Goal: Task Accomplishment & Management: Use online tool/utility

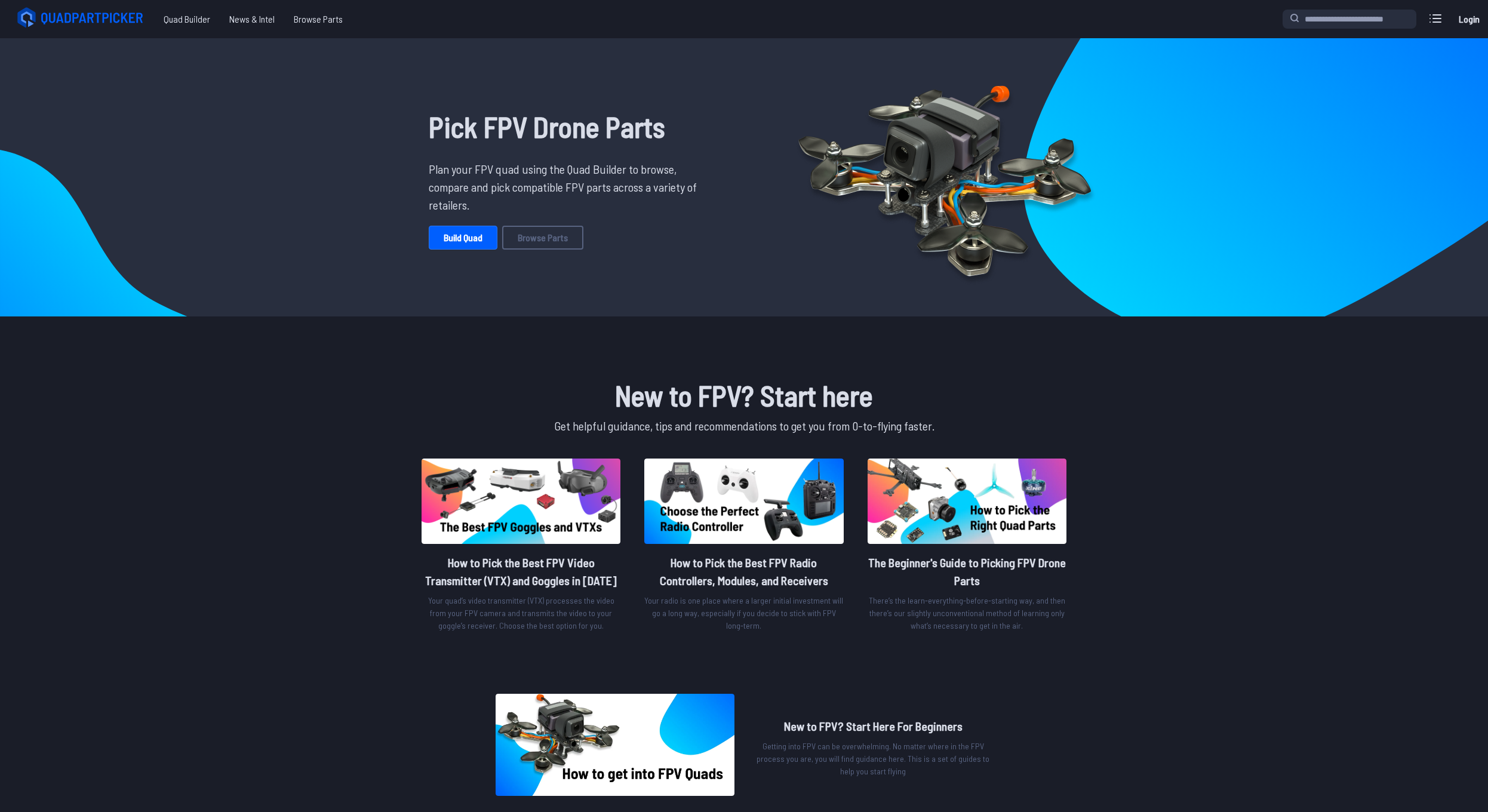
click at [467, 241] on link "Build Quad" at bounding box center [463, 237] width 69 height 24
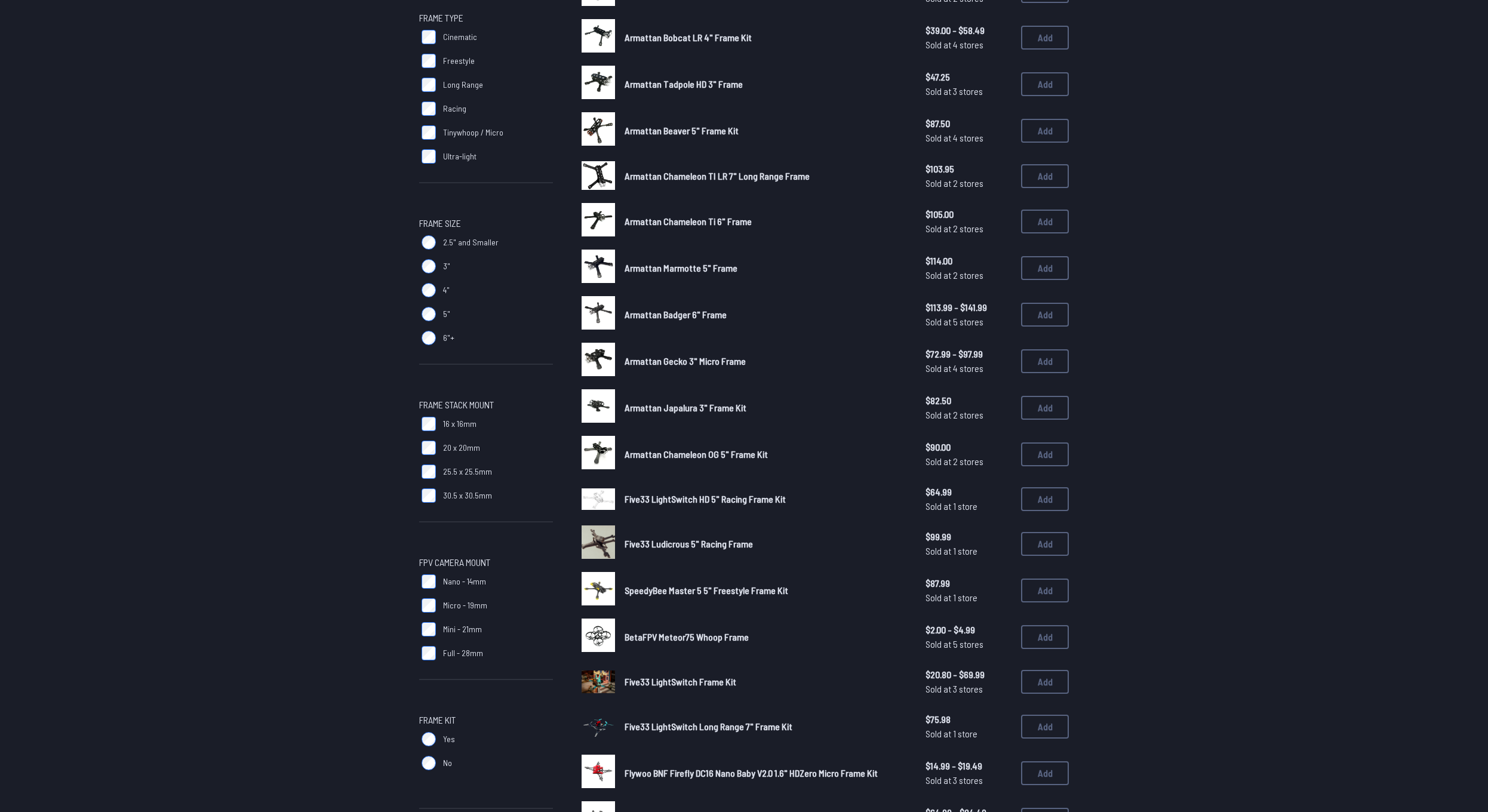
scroll to position [183, 0]
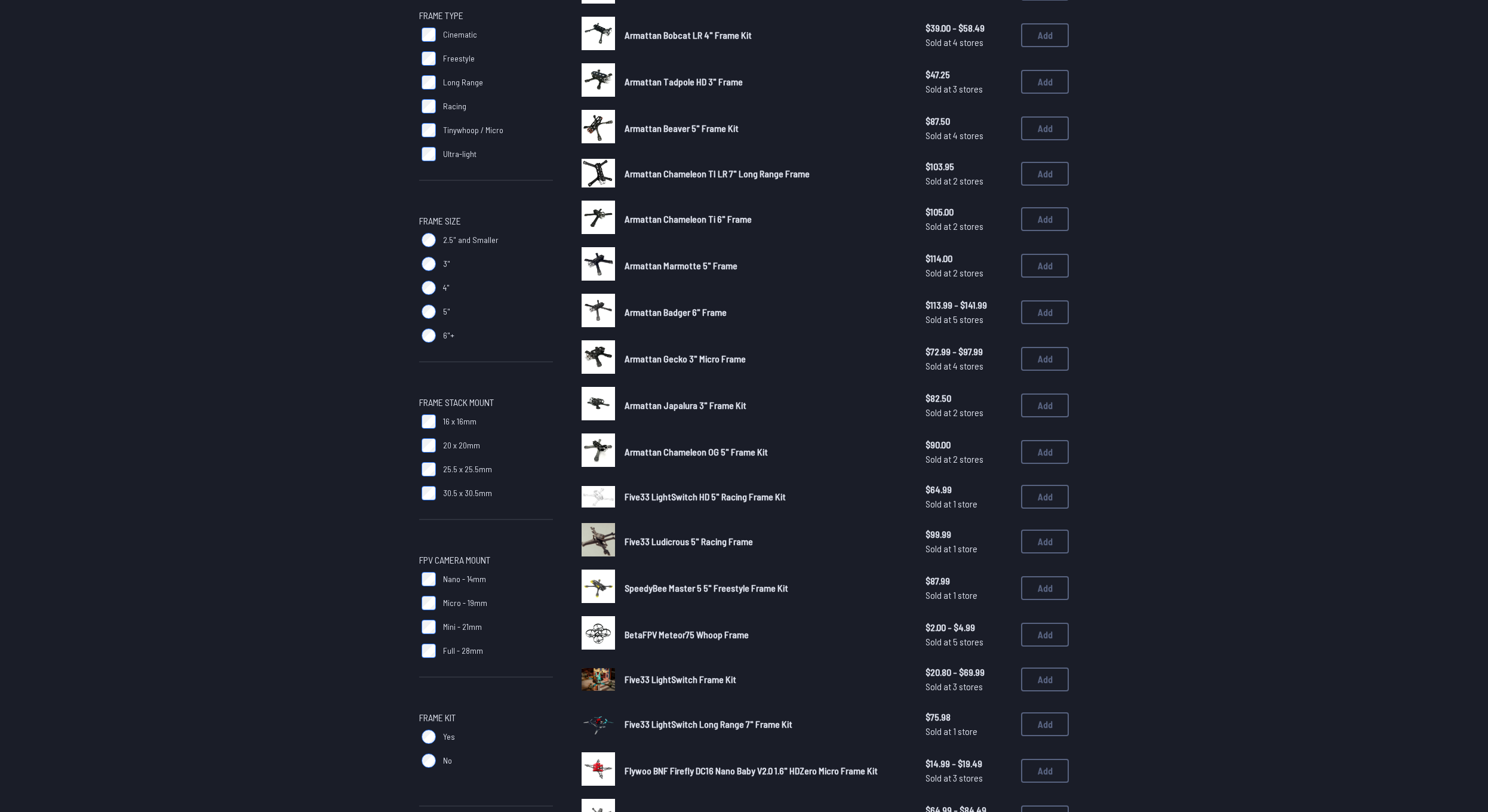
click at [662, 494] on span "Five33 LightSwitch HD 5" Racing Frame Kit" at bounding box center [705, 496] width 161 height 11
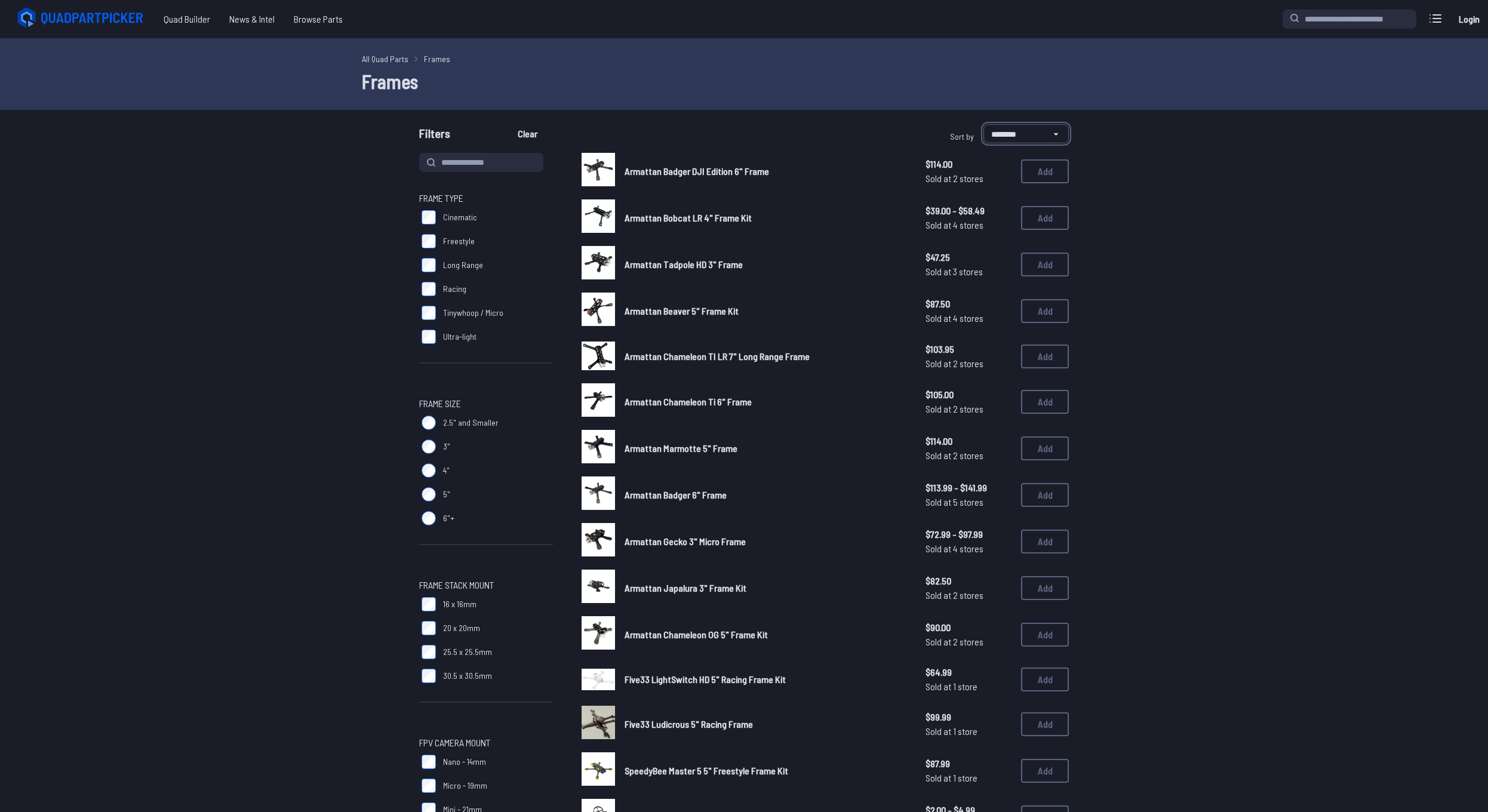
click at [984, 124] on select "**********" at bounding box center [1026, 134] width 85 height 19
select select "*********"
click option "**********" at bounding box center [0, 0] width 0 height 0
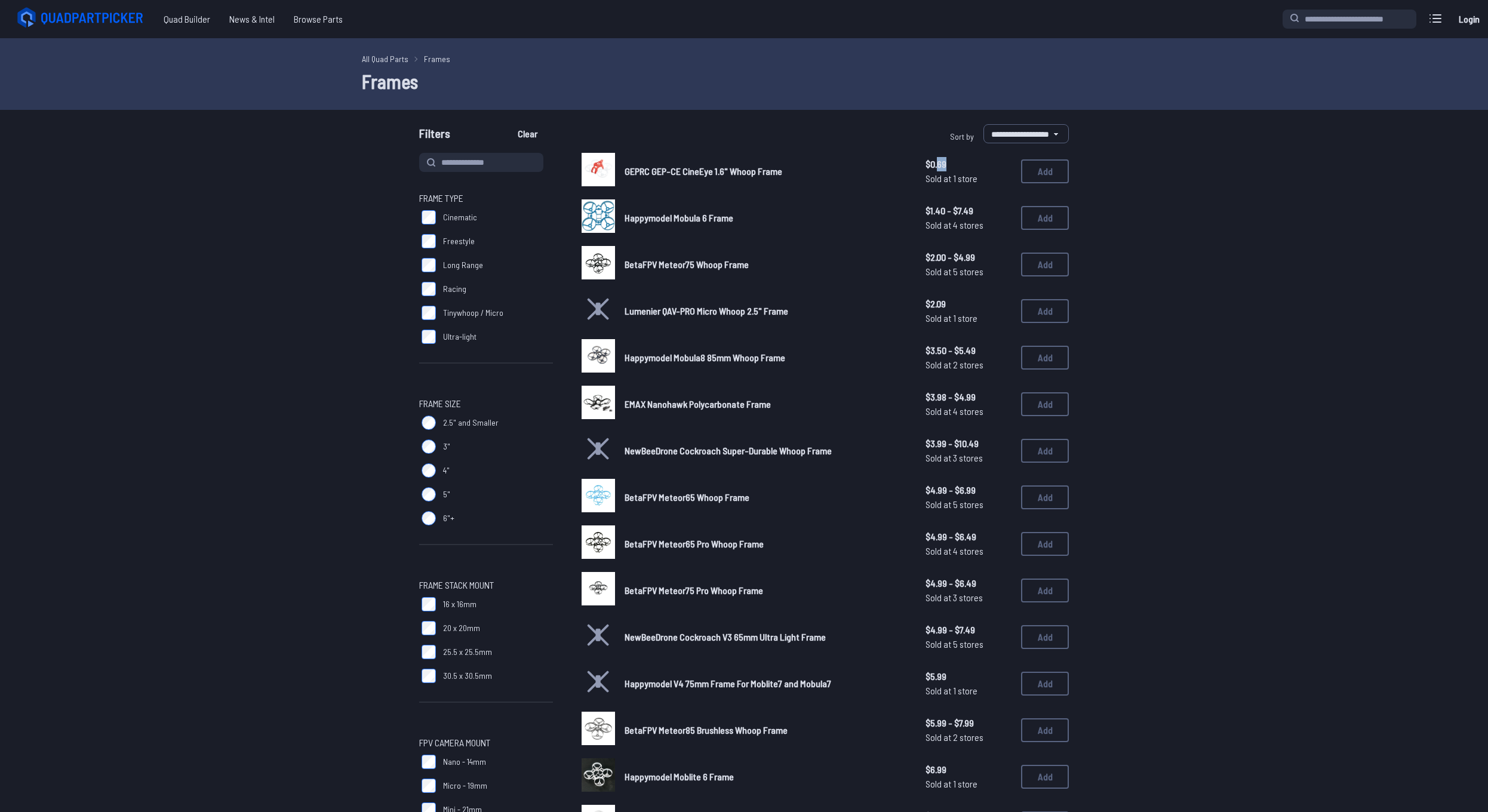
drag, startPoint x: 940, startPoint y: 165, endPoint x: 956, endPoint y: 167, distance: 16.1
click at [956, 167] on span "$0.69" at bounding box center [968, 164] width 86 height 15
click at [1170, 213] on form "**********" at bounding box center [744, 623] width 1488 height 998
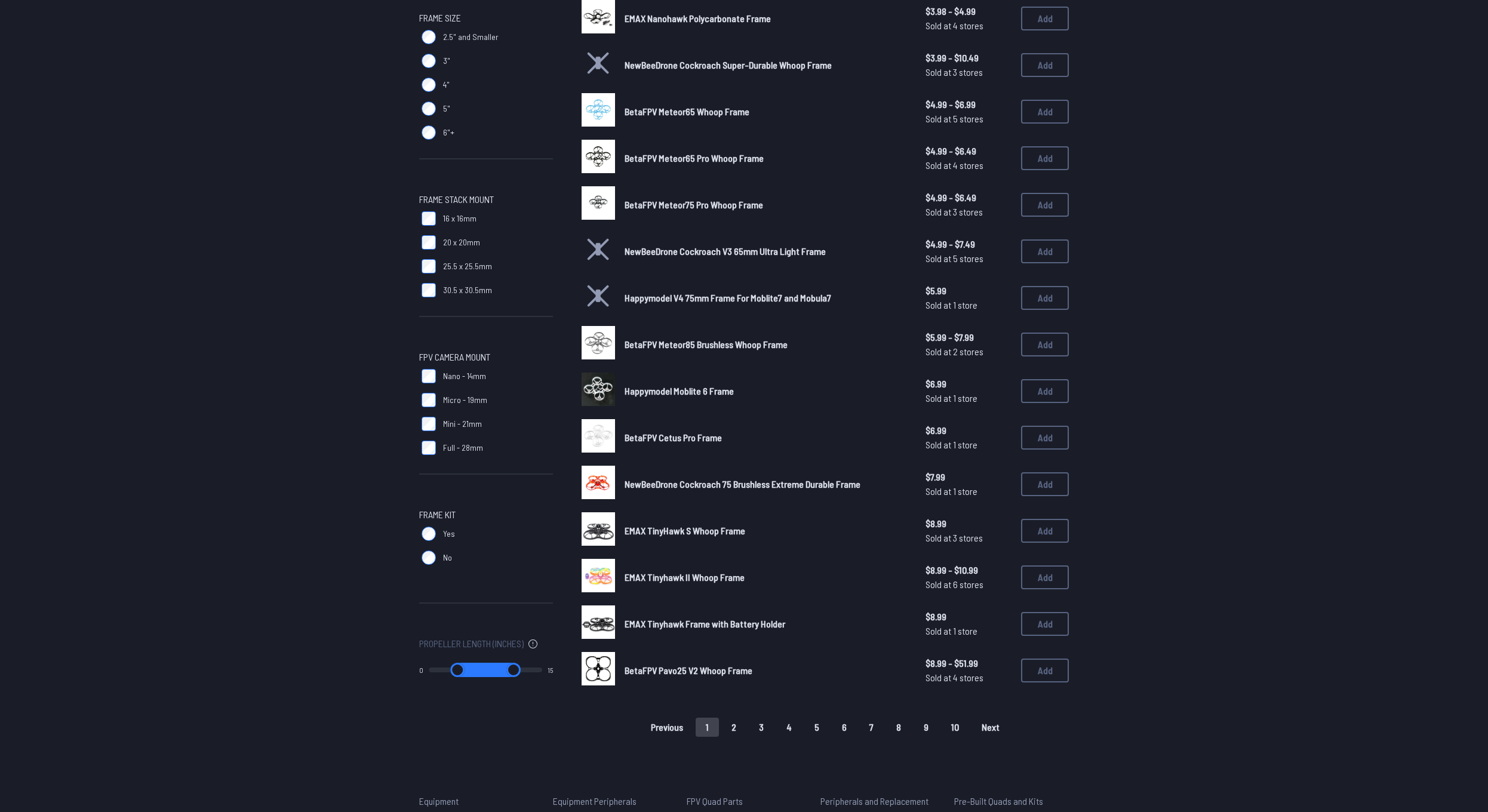
scroll to position [487, 0]
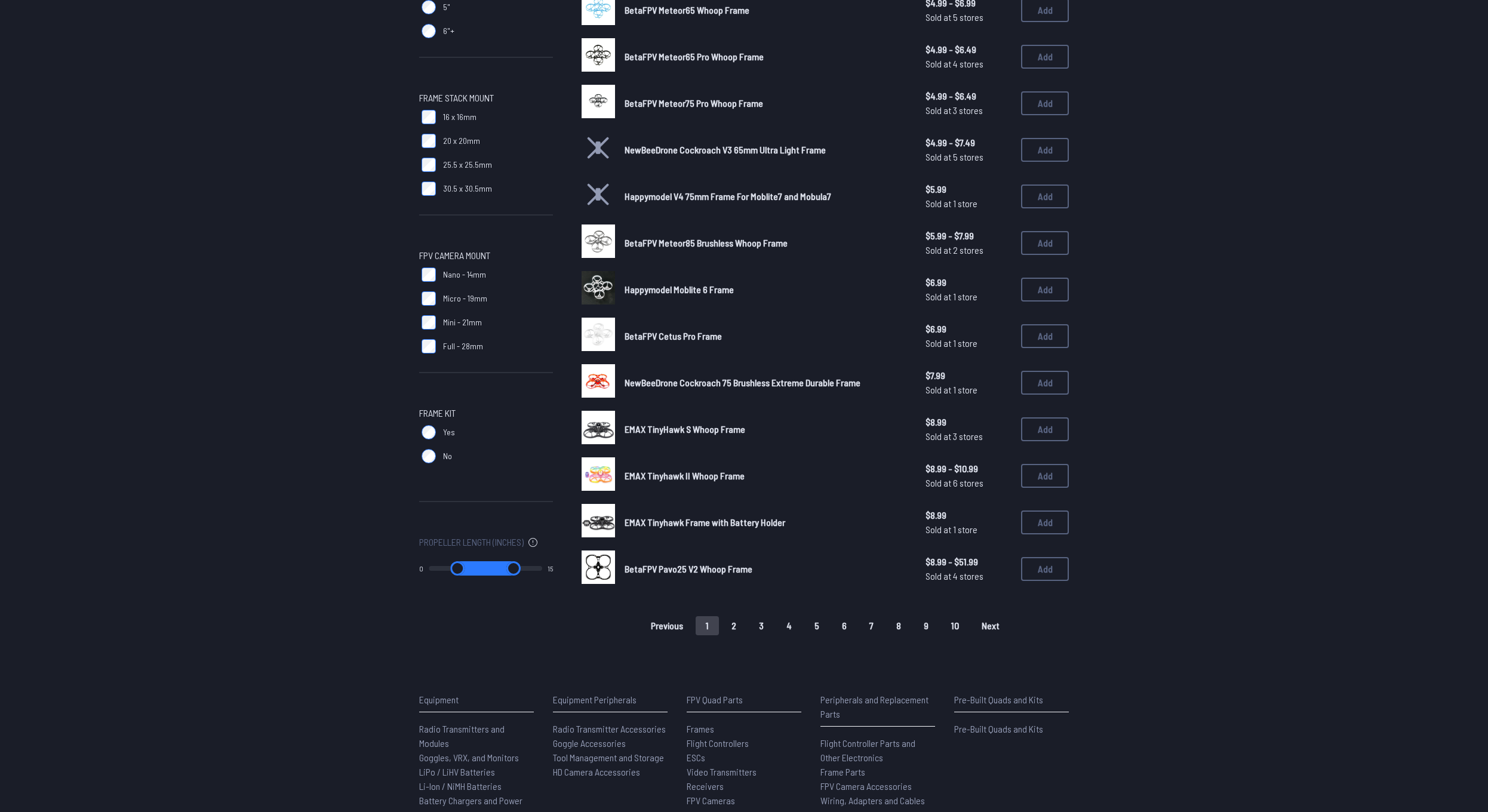
click at [742, 625] on button "2" at bounding box center [734, 626] width 25 height 19
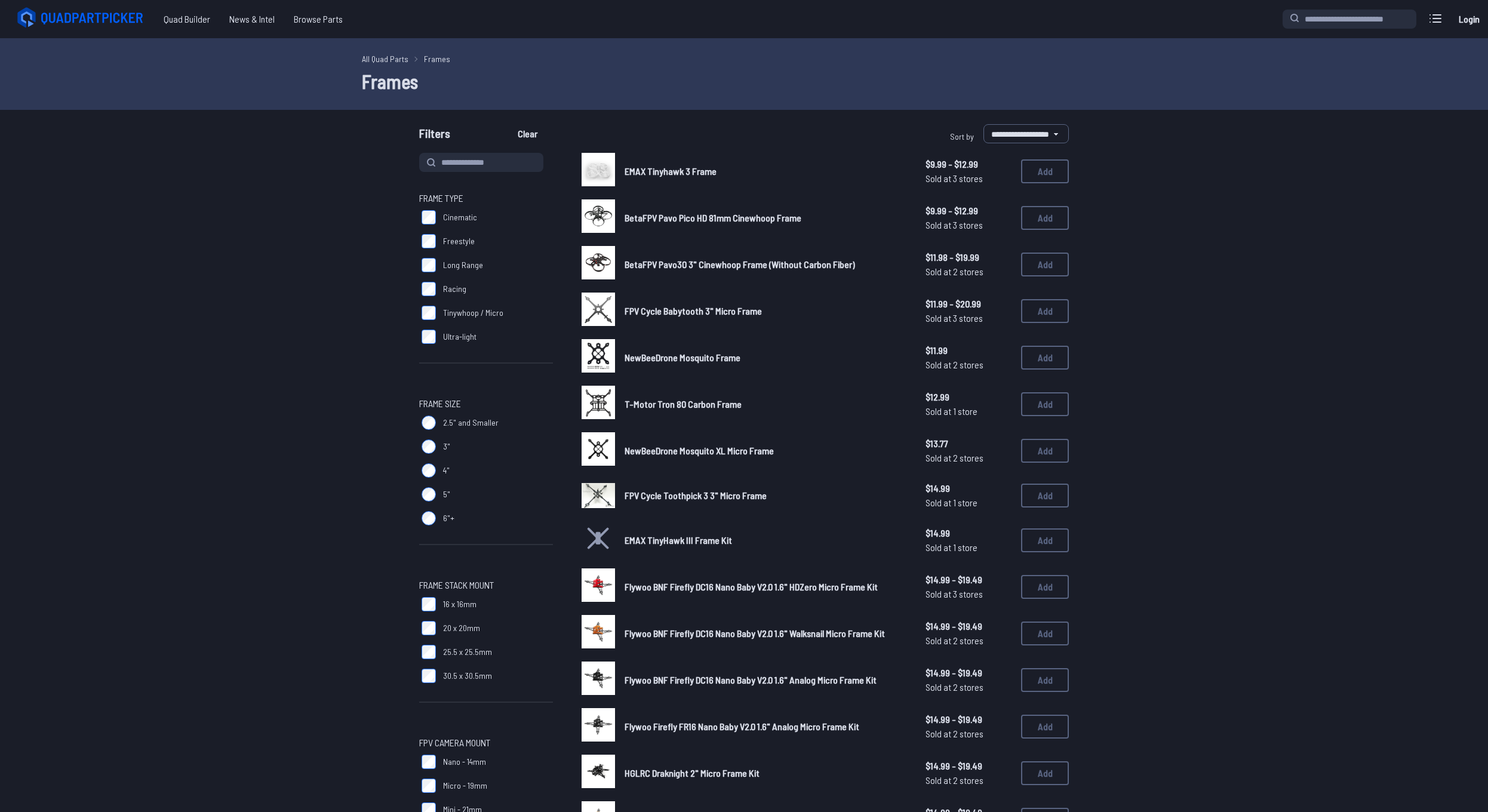
click at [738, 262] on span "BetaFPV Pavo30 3" Cinewhoop Frame (Without Carbon Fiber)" at bounding box center [740, 264] width 231 height 11
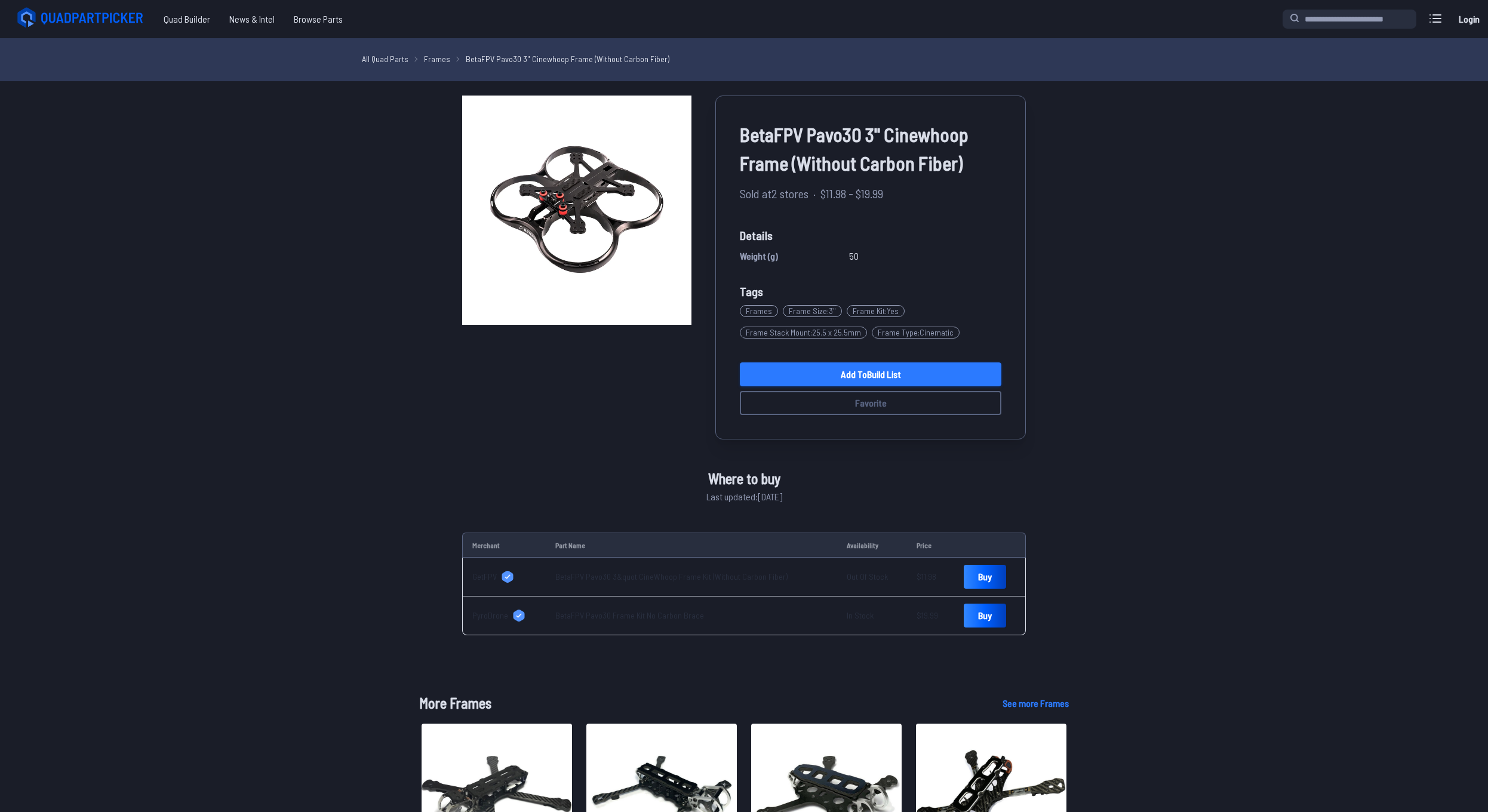
click at [847, 377] on link "Add to Build List" at bounding box center [870, 374] width 261 height 24
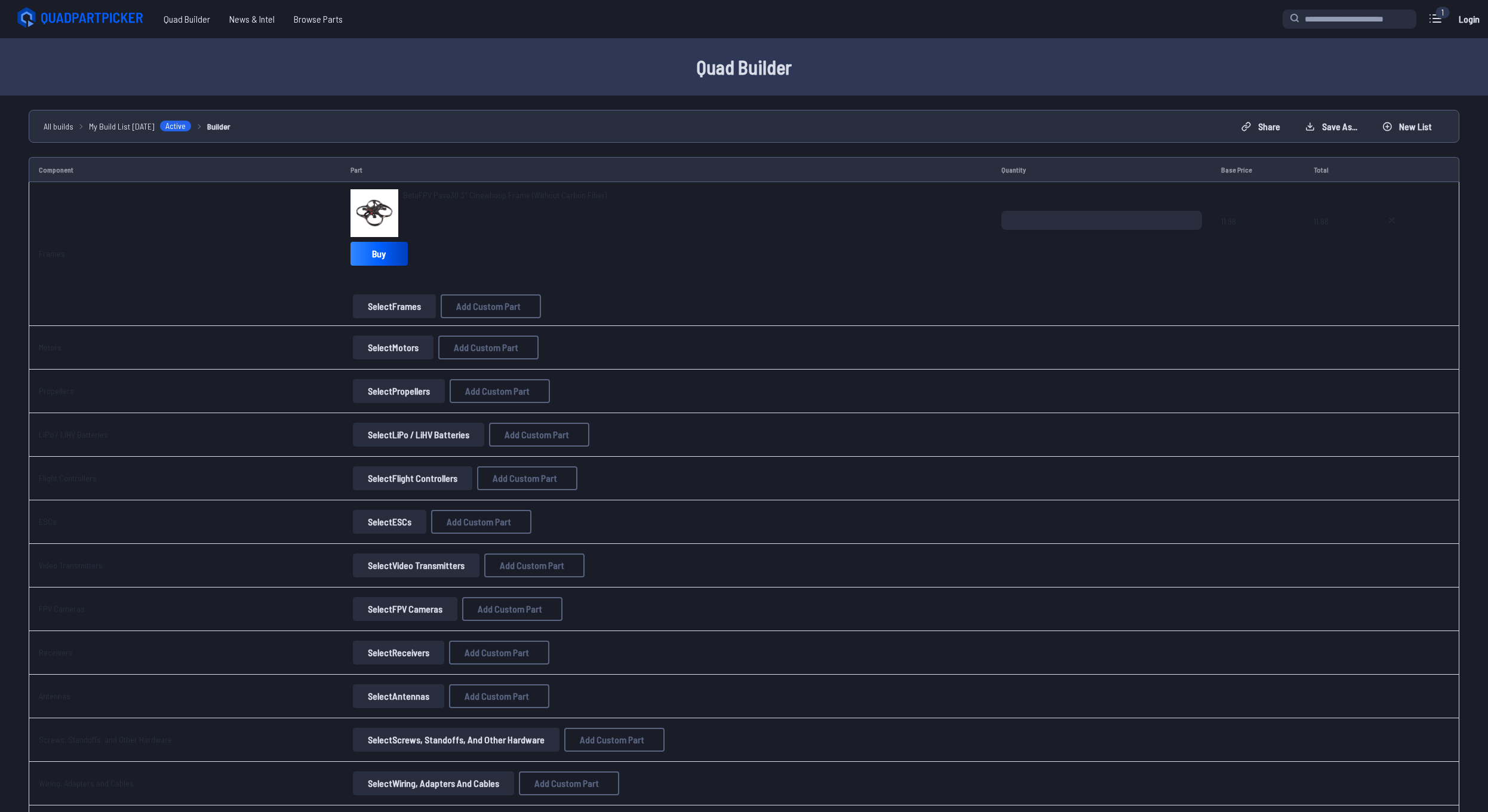
click at [382, 352] on button "Select Motors" at bounding box center [393, 348] width 80 height 24
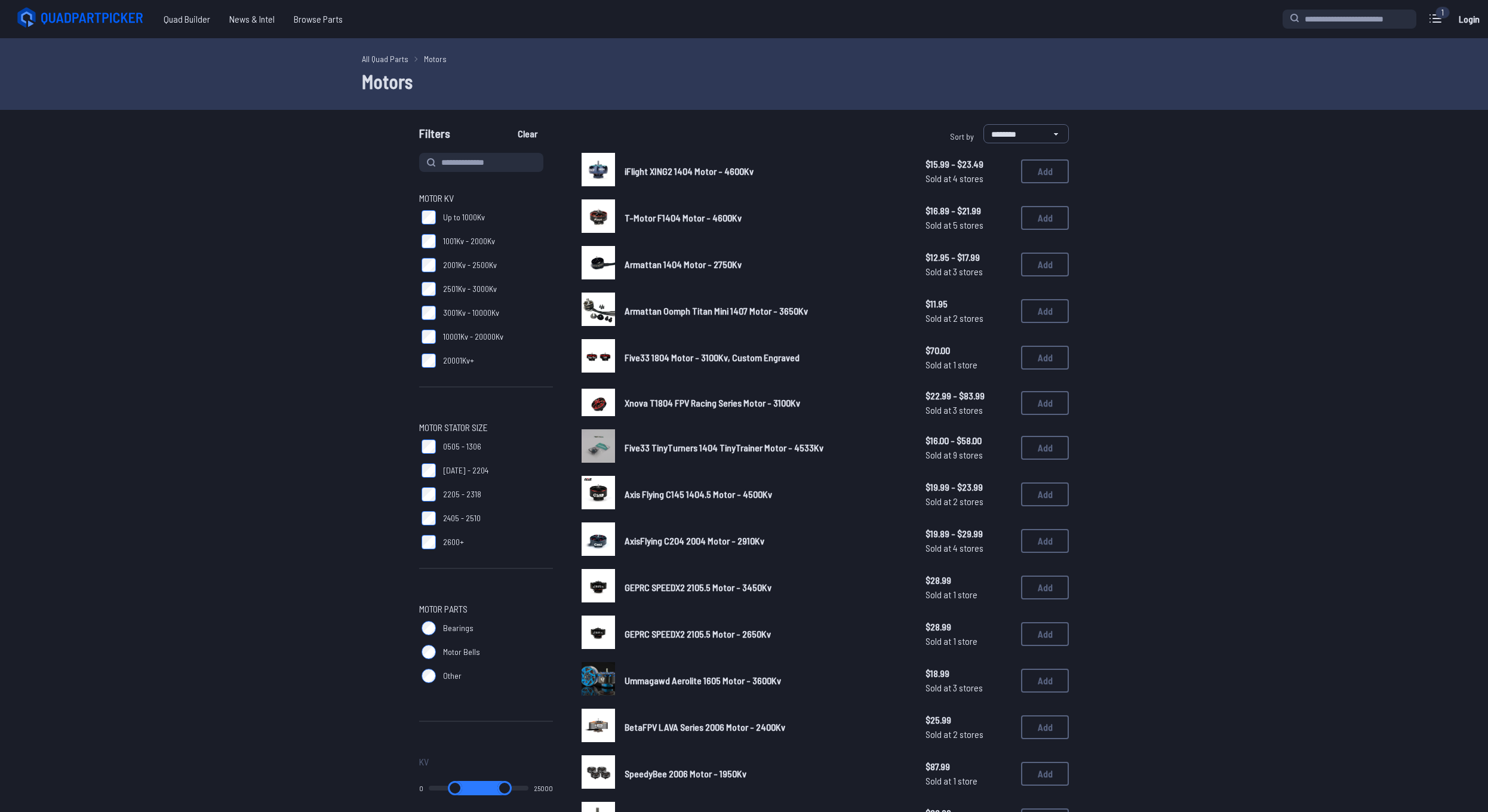
click at [637, 216] on span "T-Motor F1404 Motor - 4600Kv" at bounding box center [683, 217] width 117 height 11
click at [639, 217] on span "T-Motor F1404 Motor - 4600Kv" at bounding box center [683, 217] width 117 height 11
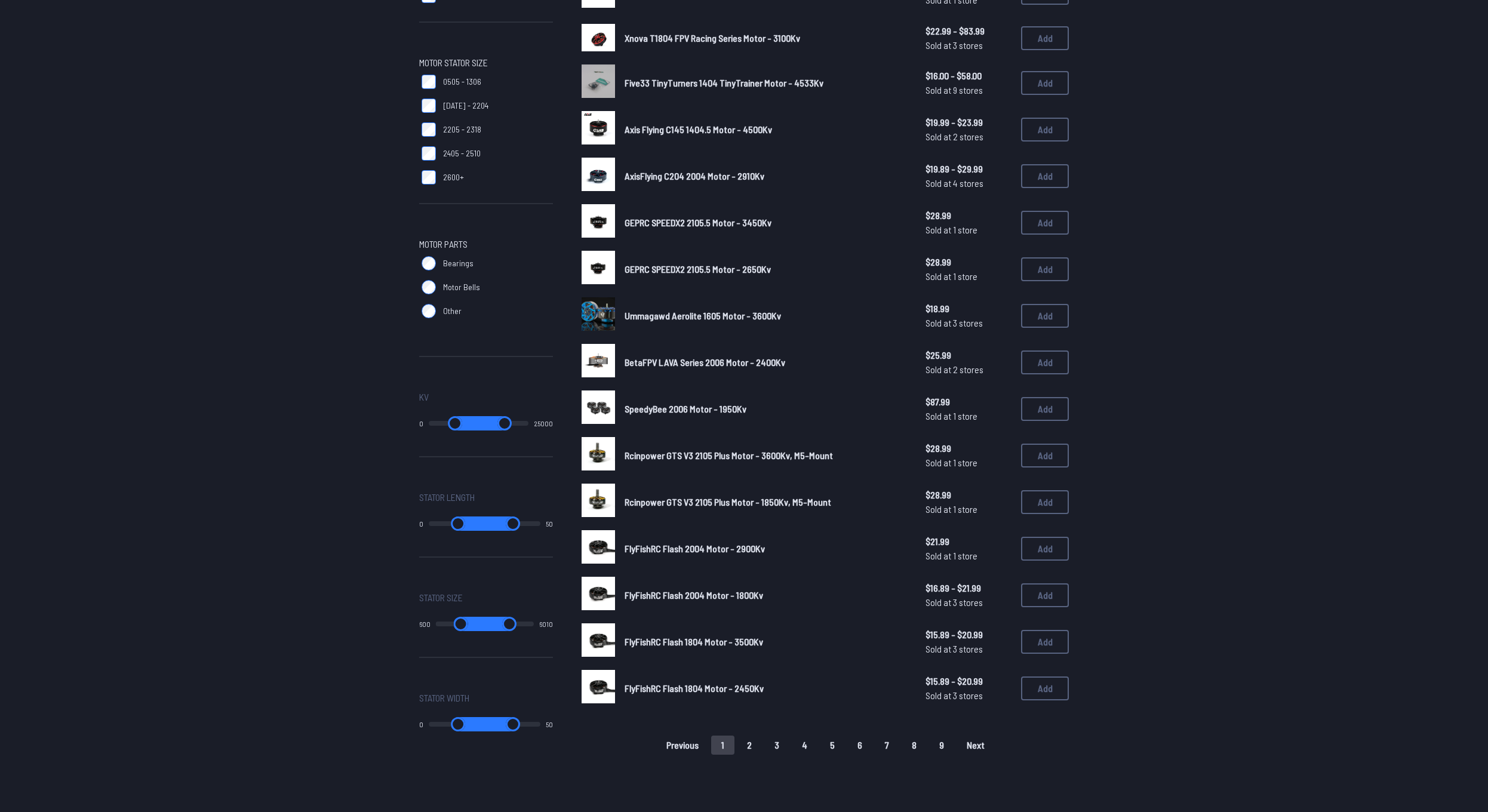
scroll to position [365, 0]
click at [652, 402] on span "SpeedyBee 2006 Motor - 1950Kv" at bounding box center [685, 408] width 122 height 11
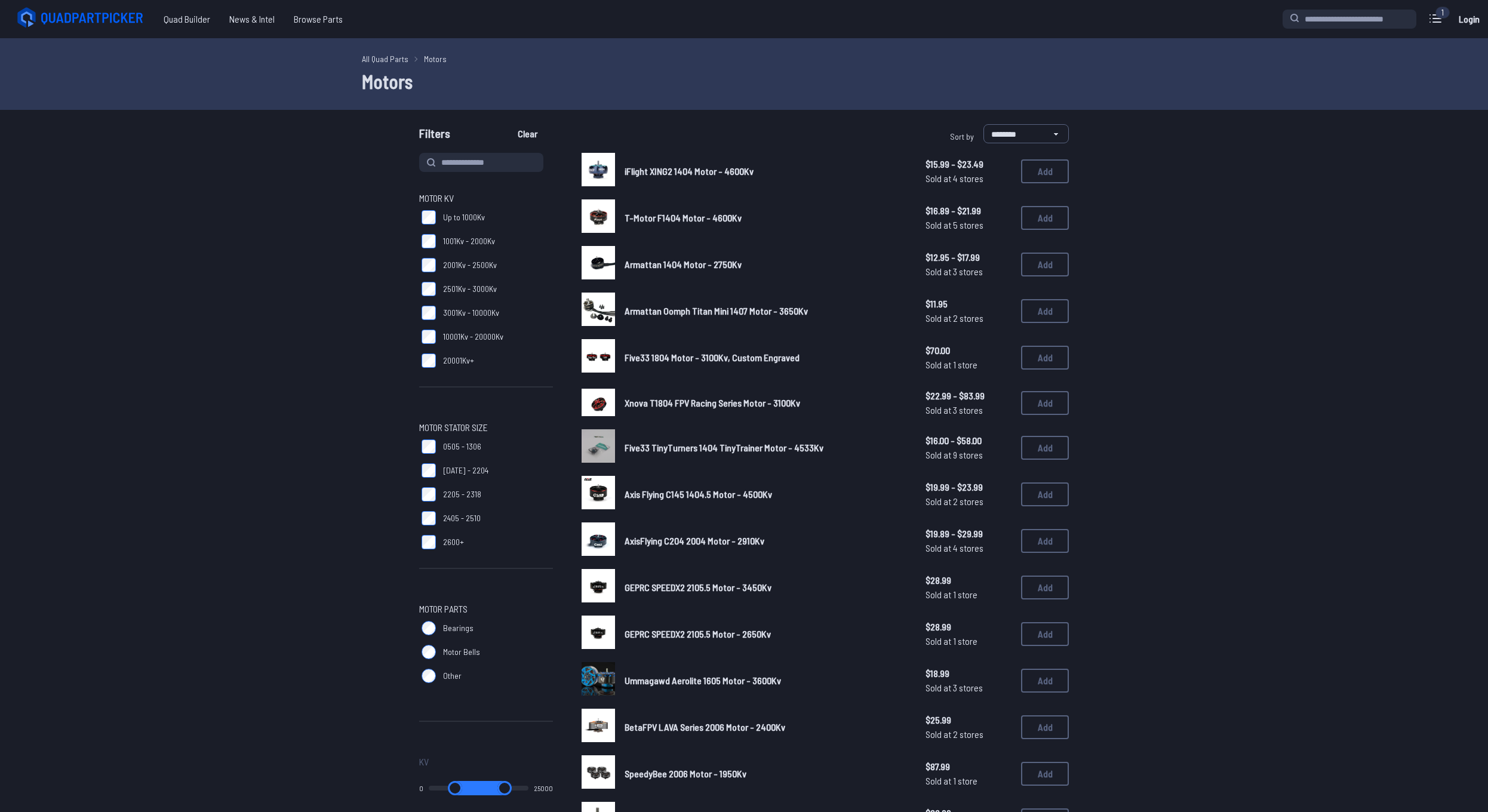
scroll to position [593, 0]
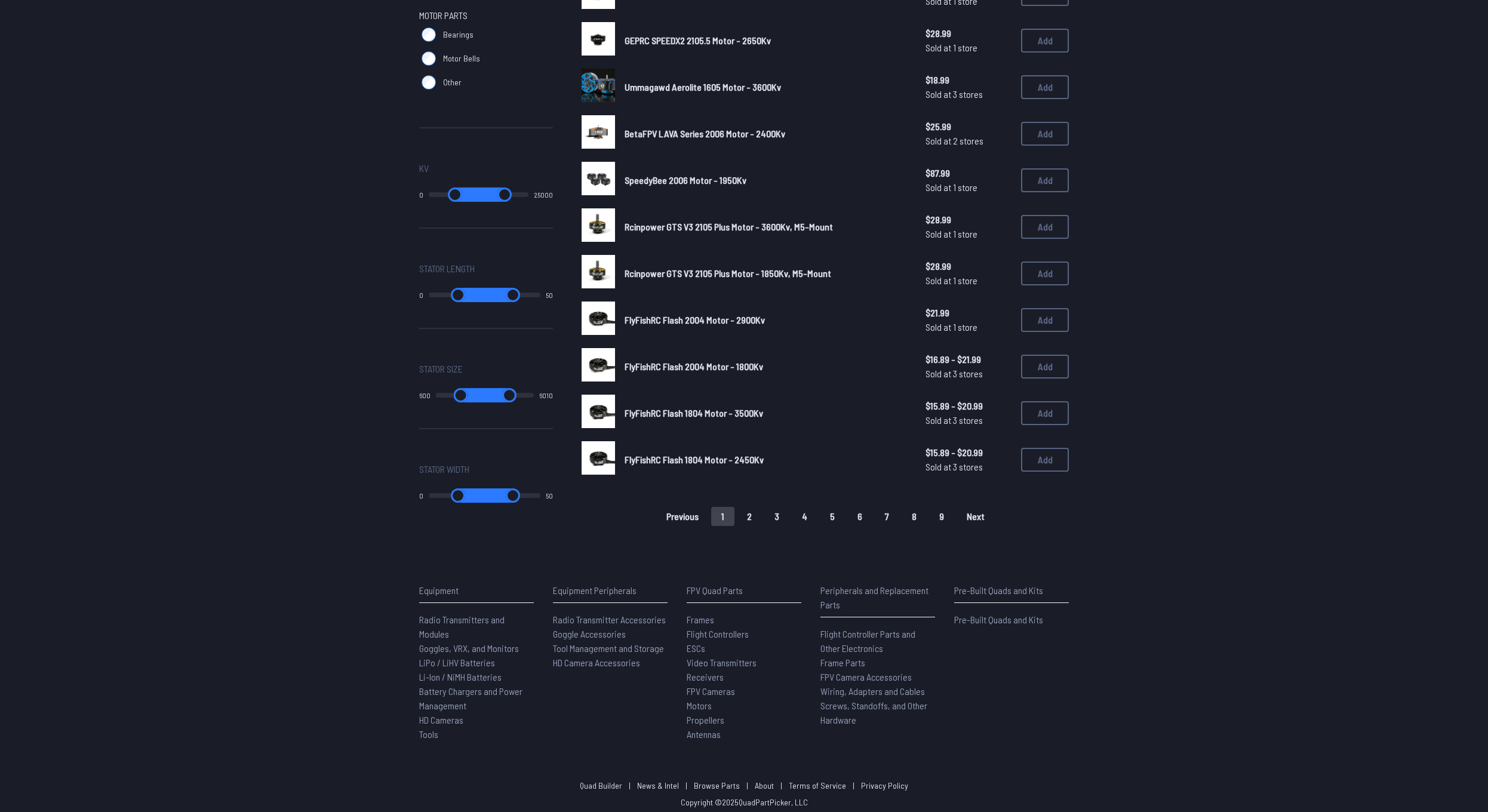
click at [746, 509] on button "2" at bounding box center [750, 516] width 25 height 19
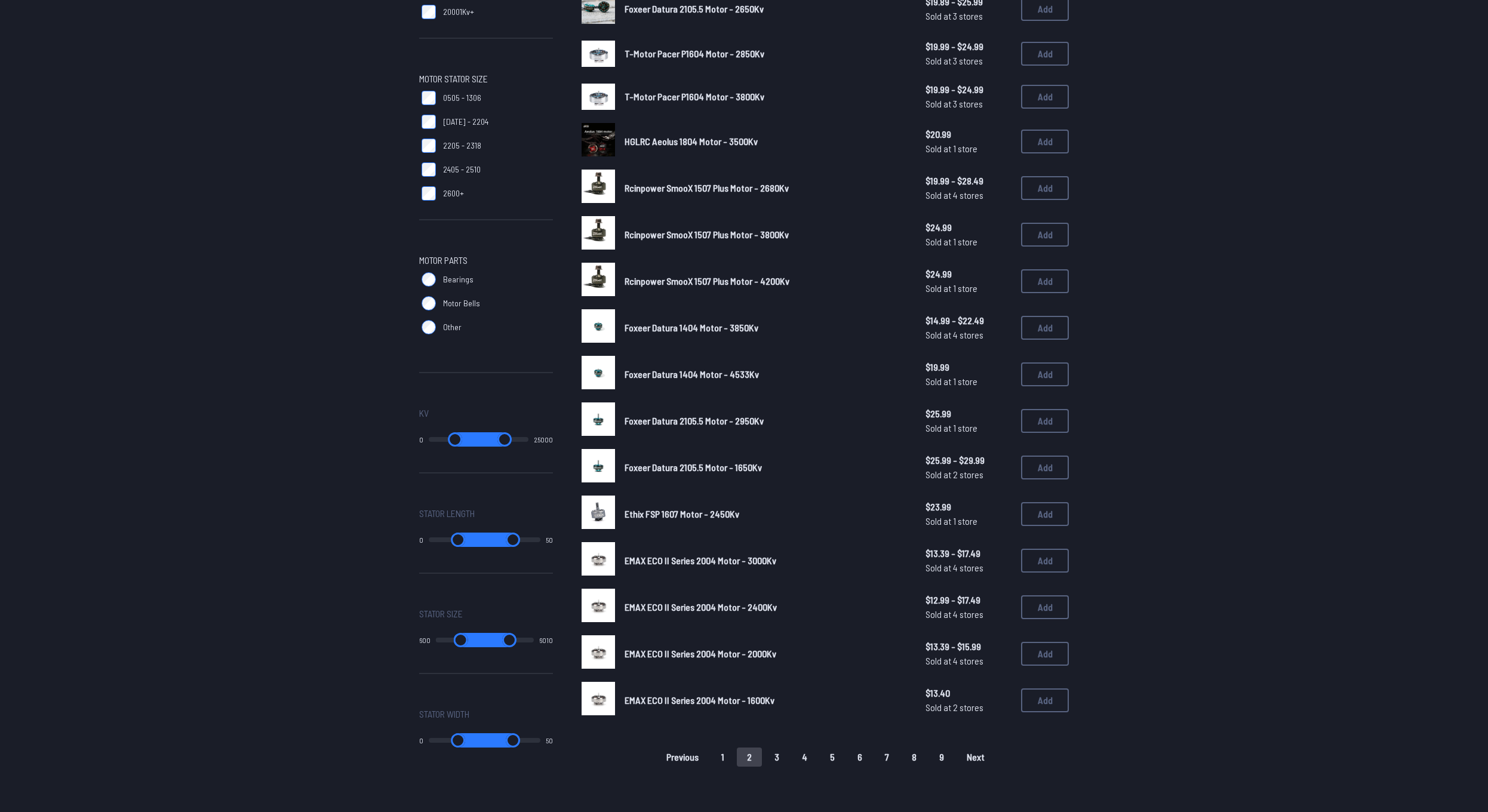
scroll to position [365, 0]
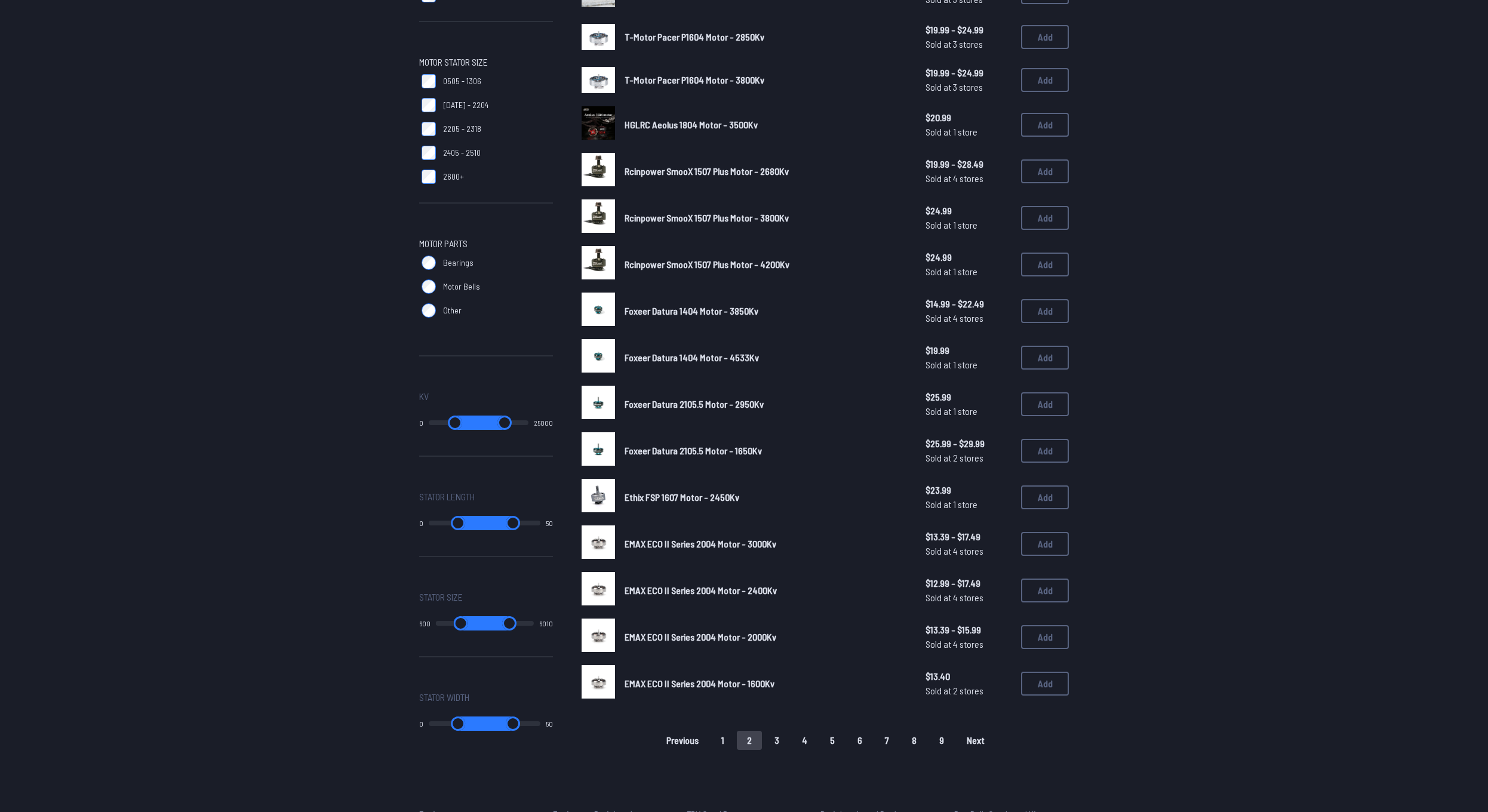
click at [776, 734] on button "3" at bounding box center [777, 740] width 25 height 19
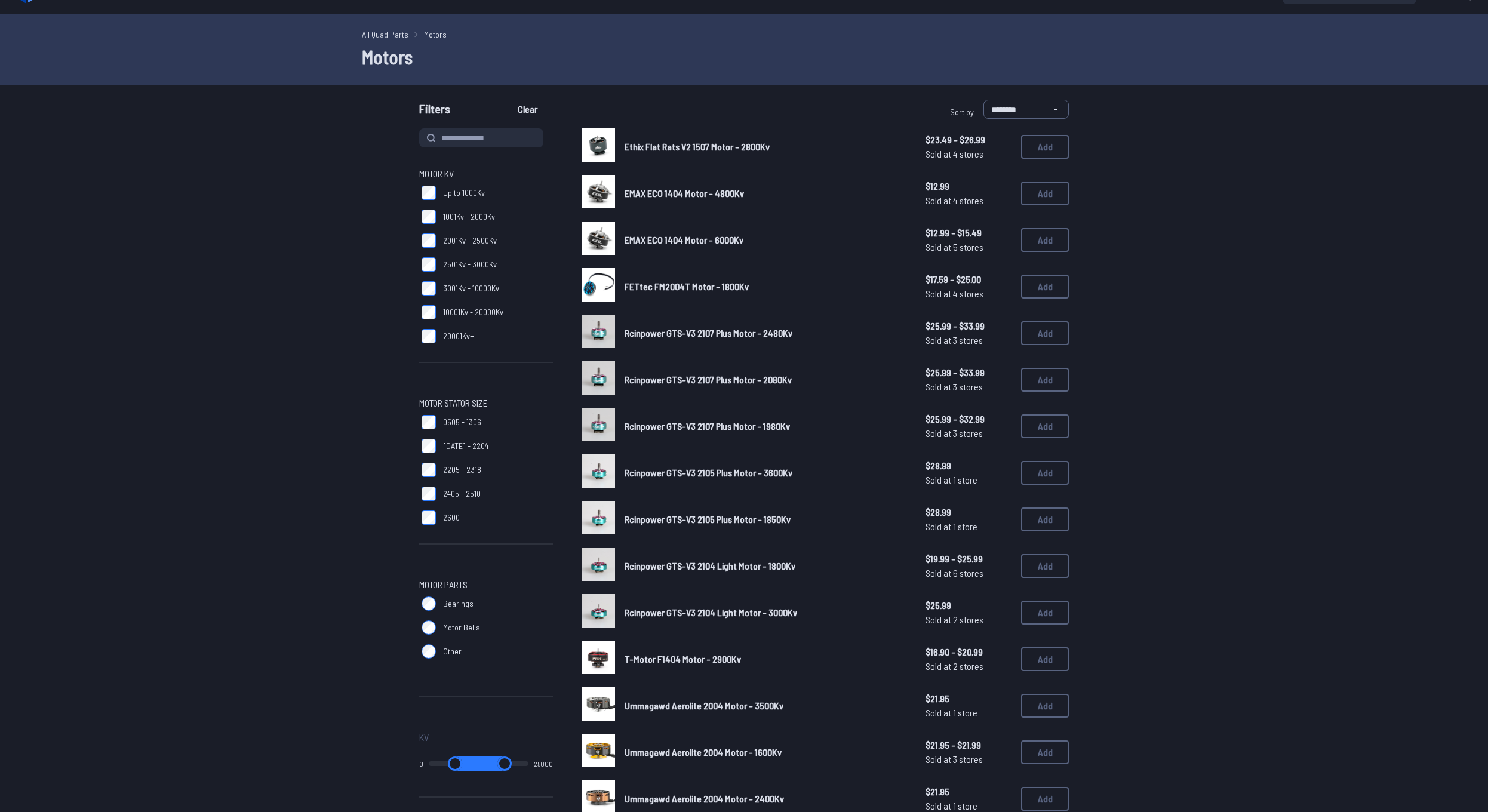
scroll to position [122, 0]
